Goal: Communication & Community: Share content

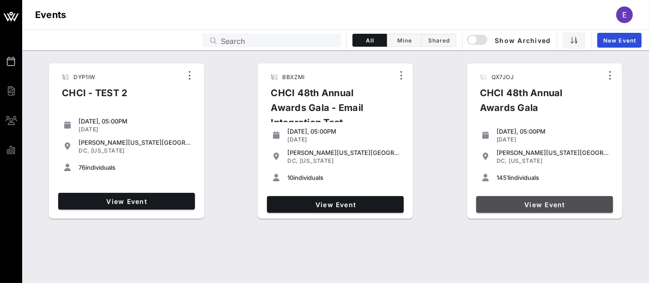
click at [532, 203] on span "View Event" at bounding box center [544, 204] width 129 height 8
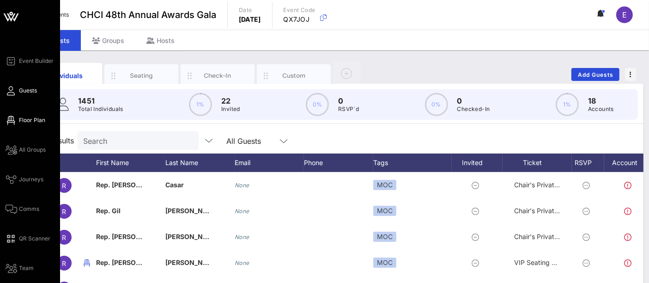
click at [24, 117] on span "Floor Plan" at bounding box center [32, 120] width 26 height 8
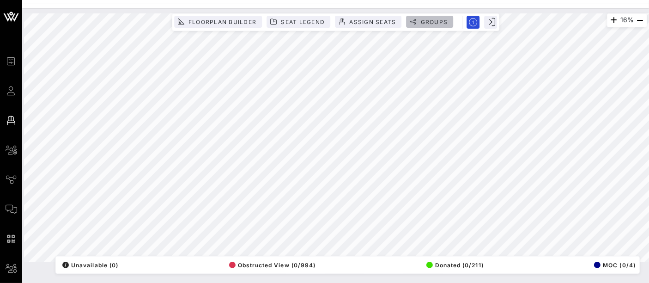
click at [440, 22] on span "Groups" at bounding box center [434, 21] width 28 height 7
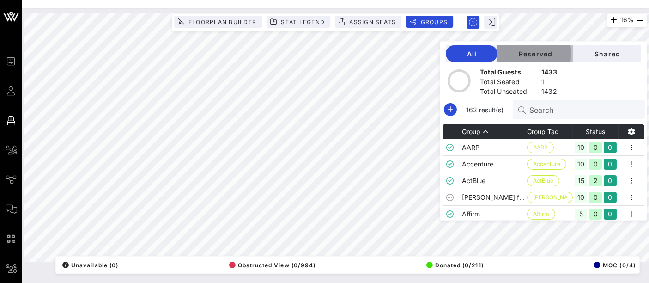
click at [534, 50] on span "Reserved" at bounding box center [535, 54] width 61 height 8
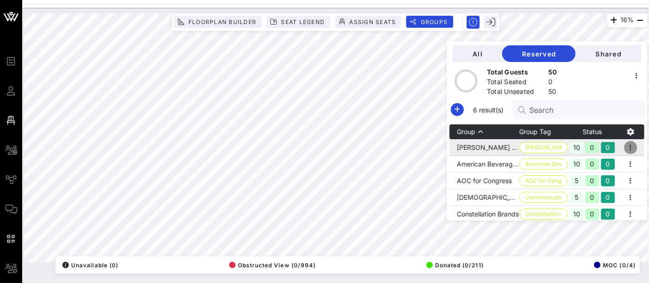
click at [627, 149] on icon "button" at bounding box center [630, 147] width 11 height 11
click at [626, 147] on icon "button" at bounding box center [630, 147] width 11 height 11
click at [625, 147] on icon "button" at bounding box center [630, 147] width 11 height 11
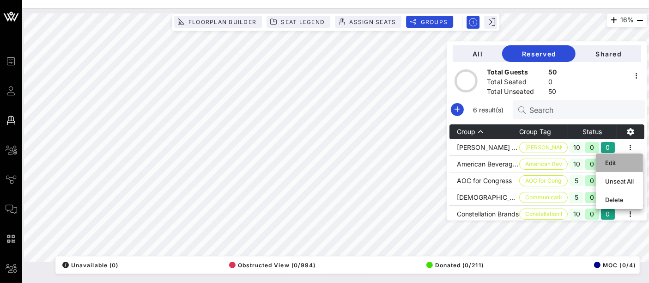
click at [610, 163] on div "Edit" at bounding box center [619, 162] width 29 height 7
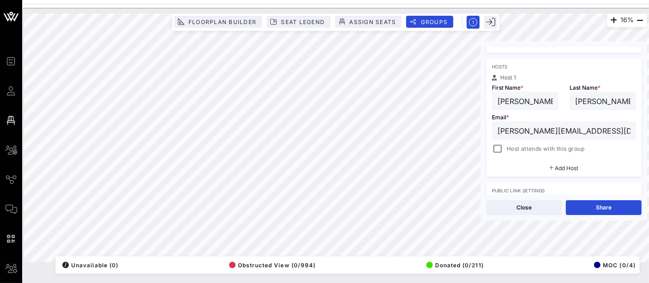
scroll to position [143, 0]
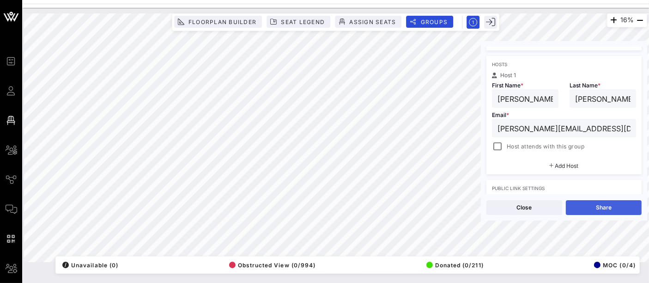
click at [608, 208] on button "Share" at bounding box center [604, 207] width 76 height 15
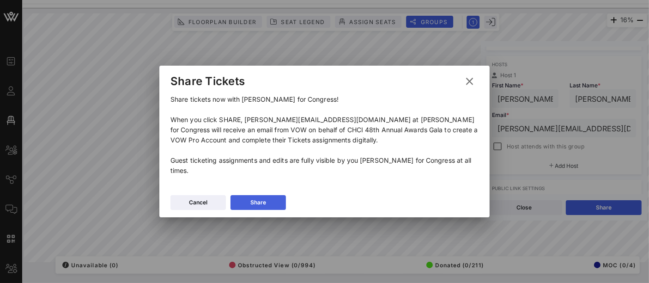
click at [268, 206] on button "Share" at bounding box center [257, 202] width 55 height 15
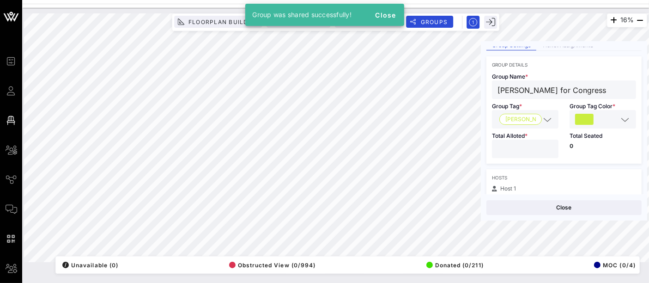
scroll to position [0, 0]
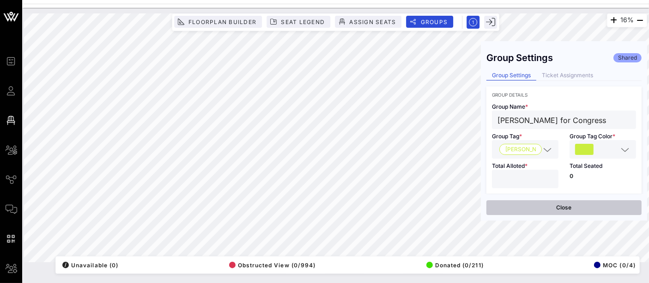
click at [562, 207] on button "Close" at bounding box center [563, 207] width 155 height 15
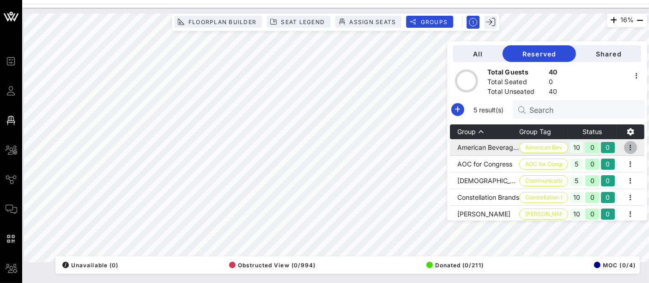
click at [625, 150] on icon "button" at bounding box center [630, 147] width 11 height 11
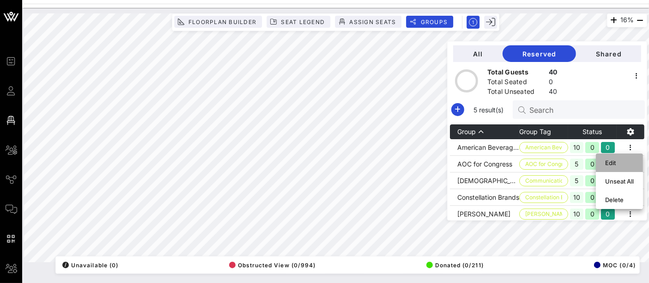
click at [612, 163] on div "Edit" at bounding box center [619, 162] width 29 height 7
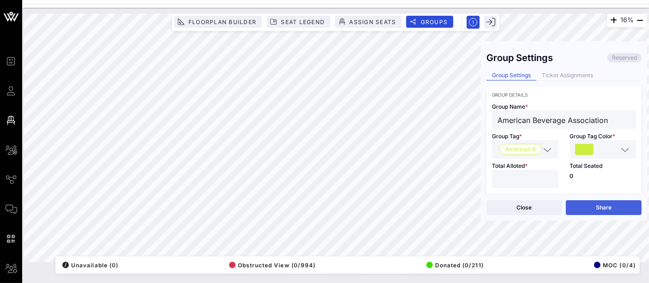
click at [605, 208] on button "Share" at bounding box center [604, 207] width 76 height 15
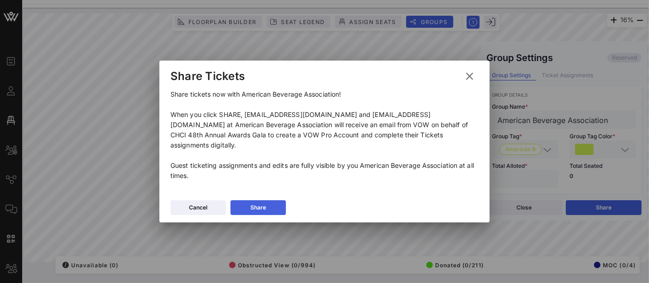
click at [265, 203] on div "Share" at bounding box center [258, 207] width 16 height 9
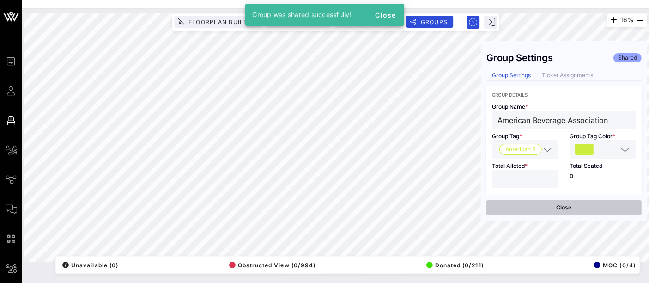
click at [559, 208] on button "Close" at bounding box center [563, 207] width 155 height 15
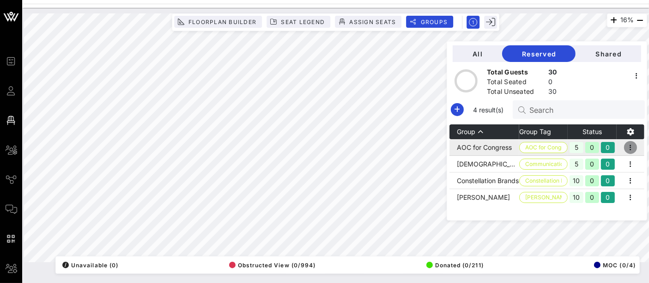
click at [633, 150] on icon "button" at bounding box center [630, 147] width 11 height 11
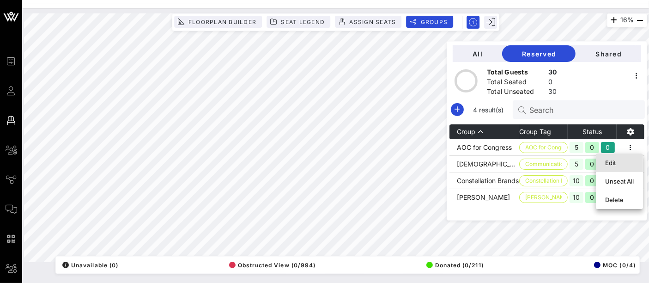
click at [613, 164] on div "Edit" at bounding box center [619, 162] width 29 height 7
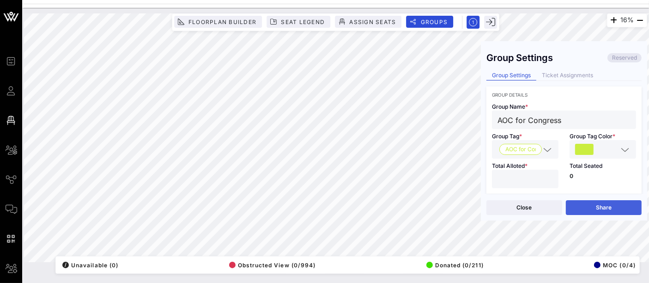
click at [599, 209] on button "Share" at bounding box center [604, 207] width 76 height 15
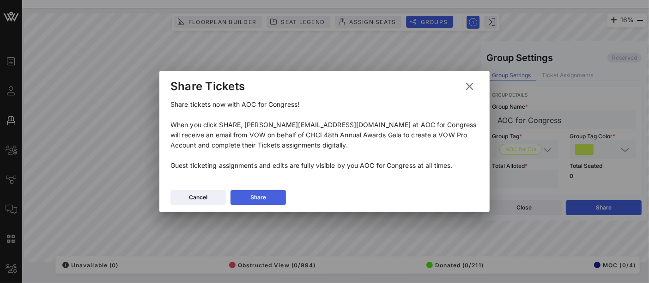
click at [264, 201] on div "Share" at bounding box center [258, 197] width 16 height 9
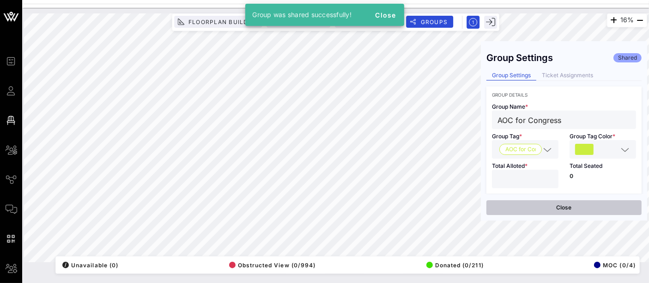
click at [567, 206] on button "Close" at bounding box center [563, 207] width 155 height 15
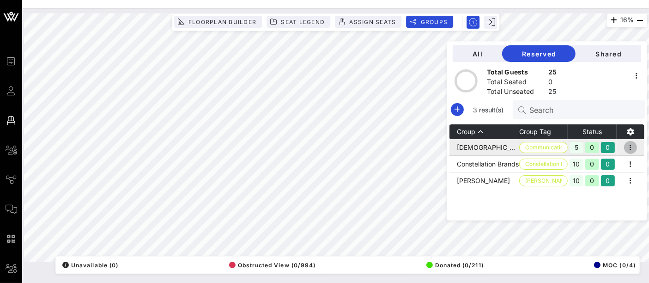
click at [629, 143] on icon "button" at bounding box center [630, 147] width 11 height 11
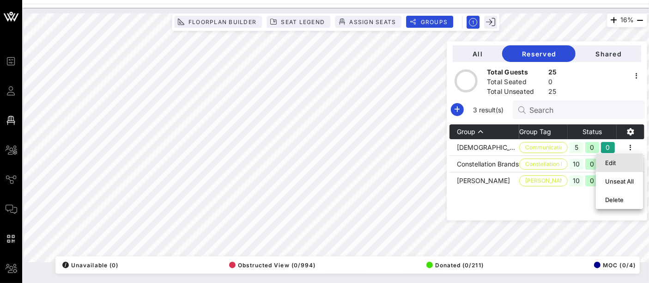
click at [611, 161] on div "Edit" at bounding box center [619, 162] width 29 height 7
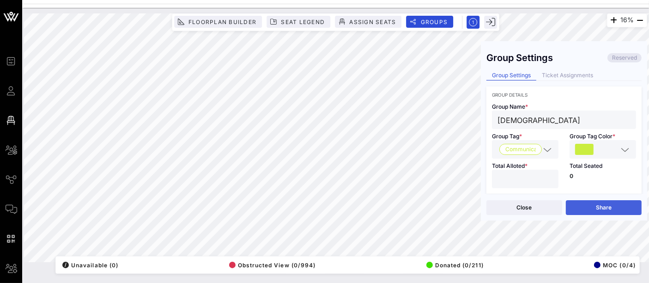
click at [609, 204] on button "Share" at bounding box center [604, 207] width 76 height 15
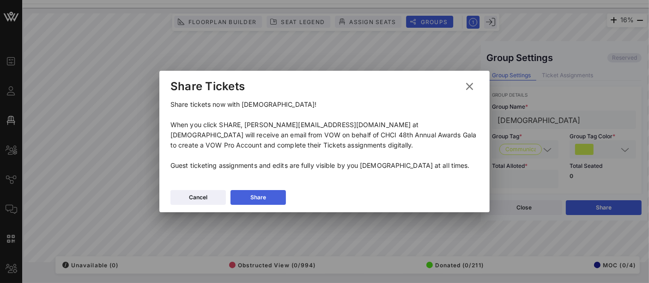
click at [263, 202] on div "Share" at bounding box center [258, 197] width 16 height 9
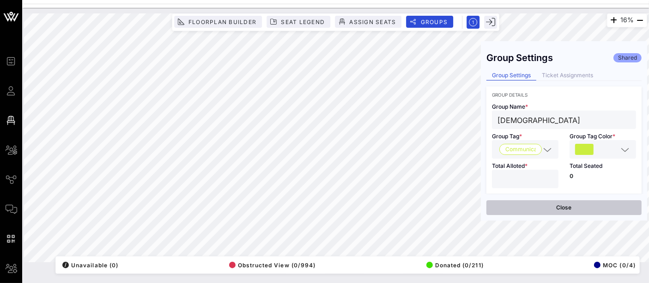
click at [576, 210] on button "Close" at bounding box center [563, 207] width 155 height 15
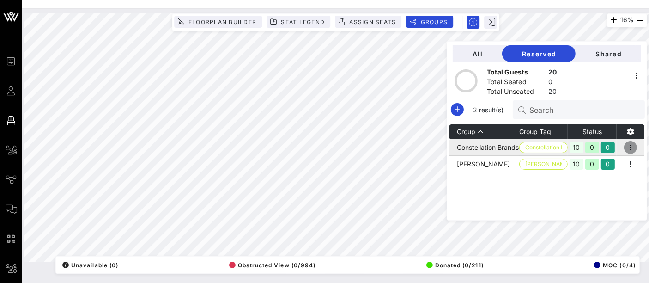
click at [631, 147] on icon "button" at bounding box center [630, 147] width 11 height 11
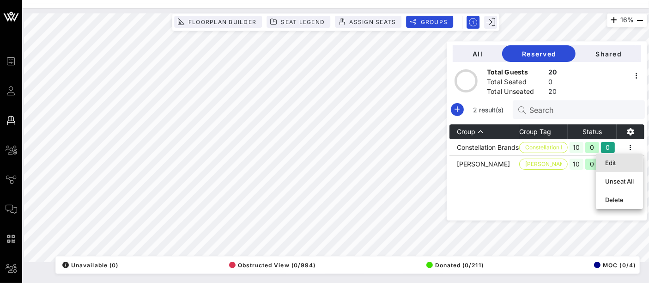
click at [617, 158] on div "Edit" at bounding box center [619, 162] width 29 height 15
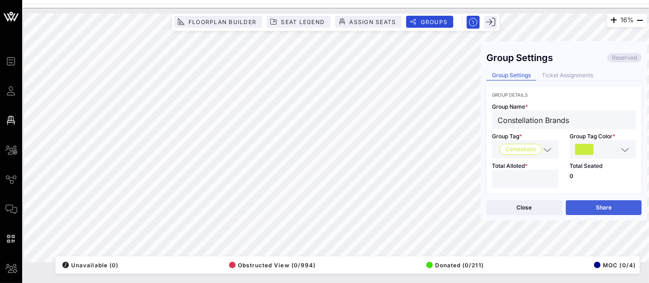
click at [605, 206] on button "Share" at bounding box center [604, 207] width 76 height 15
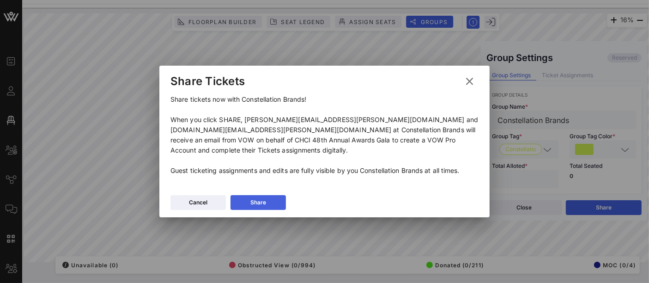
click at [264, 198] on div "Share" at bounding box center [258, 202] width 16 height 9
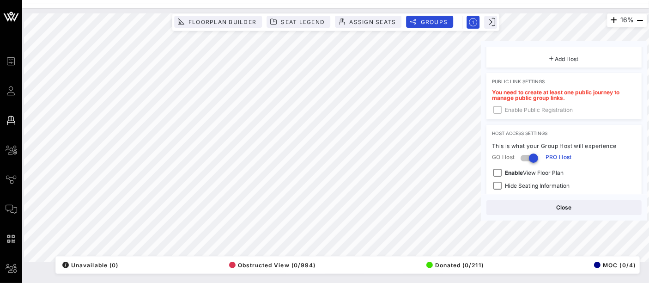
scroll to position [348, 0]
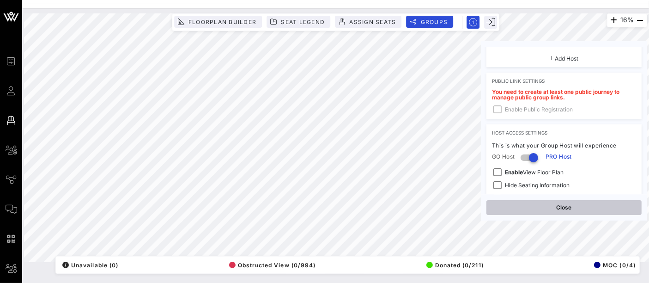
click at [604, 206] on button "Close" at bounding box center [563, 207] width 155 height 15
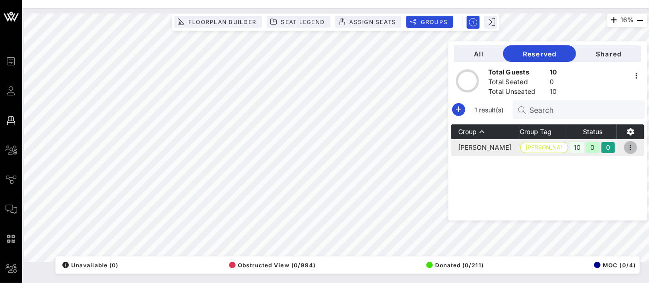
click at [628, 146] on icon "button" at bounding box center [630, 147] width 11 height 11
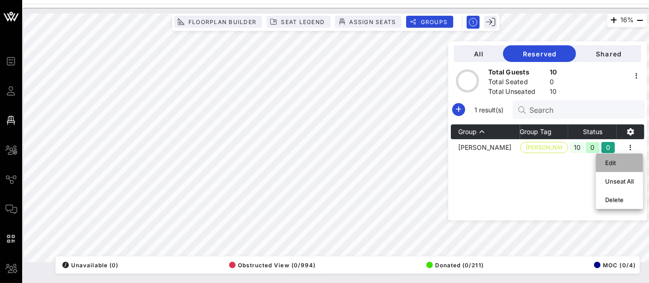
click at [612, 163] on div "Edit" at bounding box center [619, 162] width 29 height 7
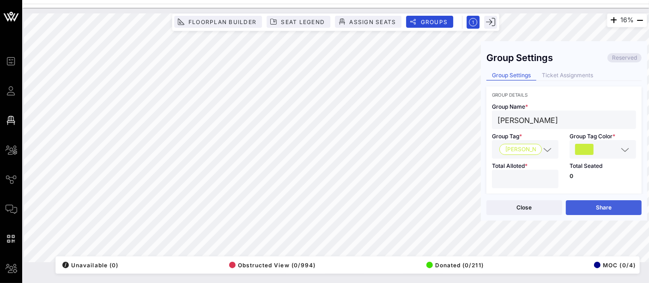
click at [607, 206] on button "Share" at bounding box center [604, 207] width 76 height 15
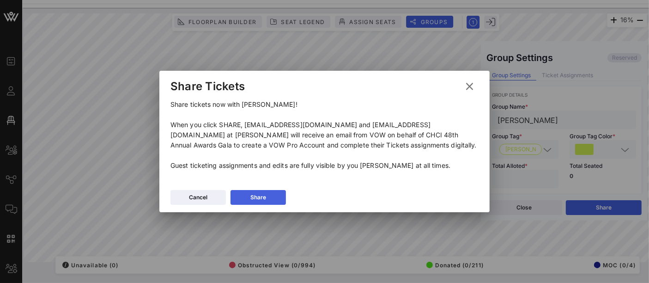
click at [260, 200] on icon at bounding box center [258, 197] width 8 height 8
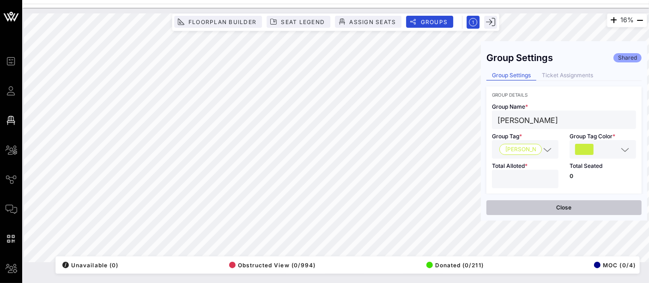
click at [572, 209] on button "Close" at bounding box center [563, 207] width 155 height 15
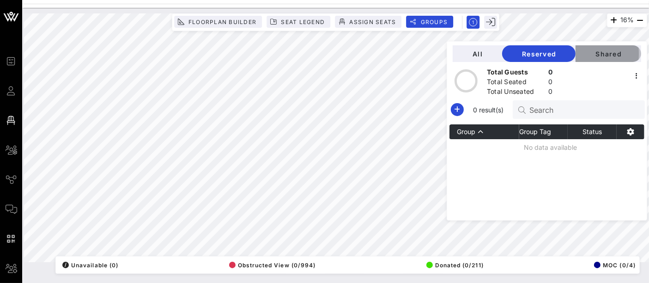
click at [609, 55] on span "Shared" at bounding box center [608, 54] width 51 height 8
